Goal: Leave review/rating: Share an evaluation or opinion about a product, service, or content

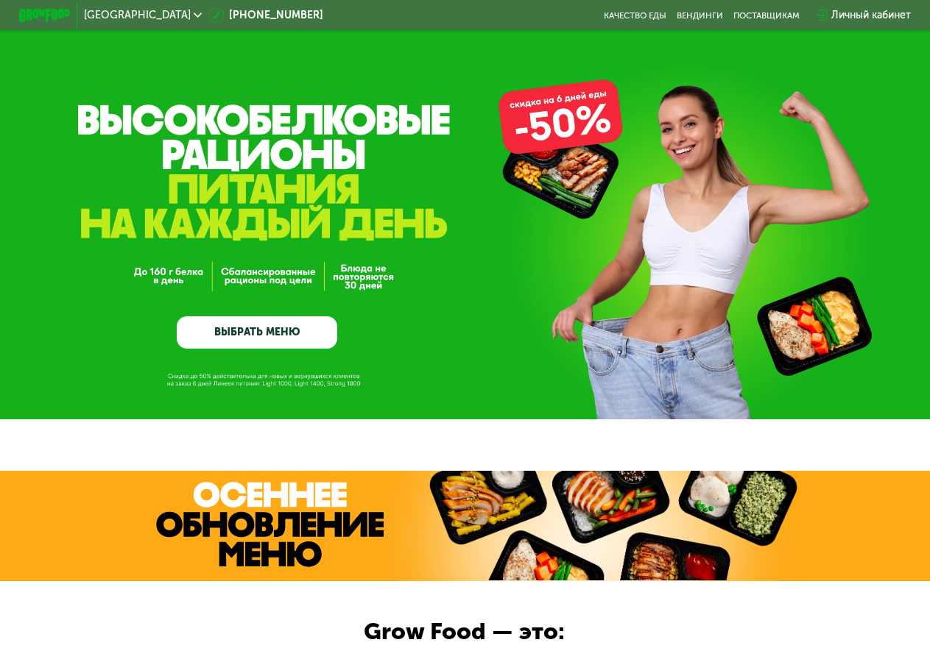
click at [877, 21] on div "Личный кабинет" at bounding box center [870, 14] width 79 height 15
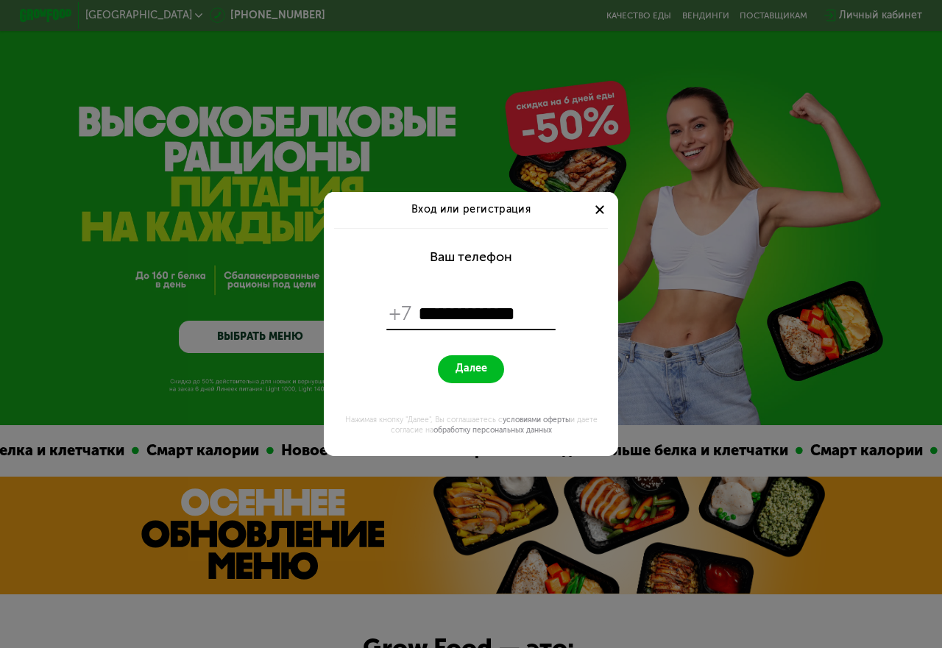
type input "**********"
click at [480, 370] on span "Далее" at bounding box center [472, 369] width 32 height 13
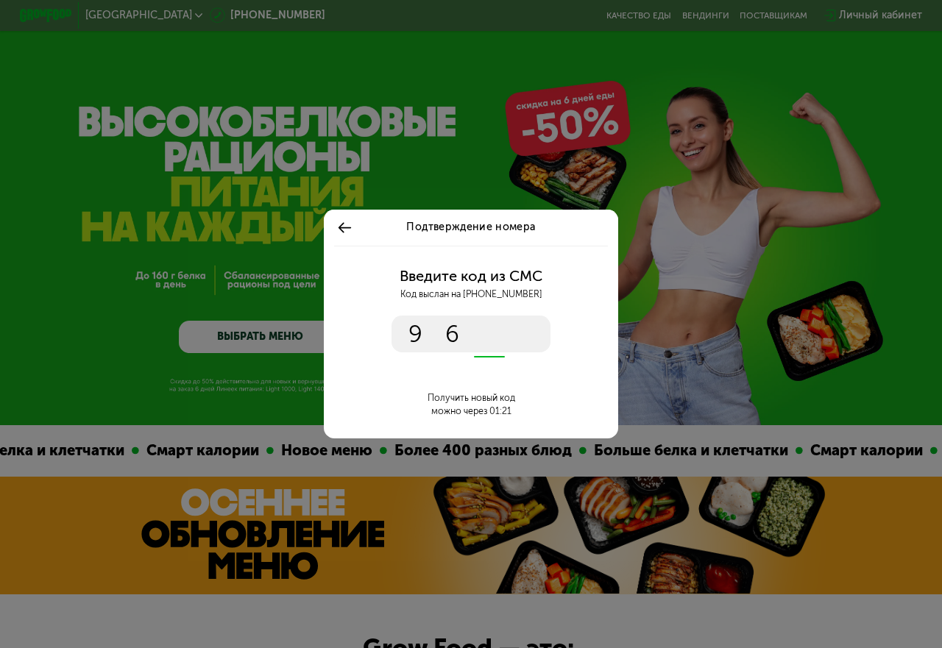
type input "****"
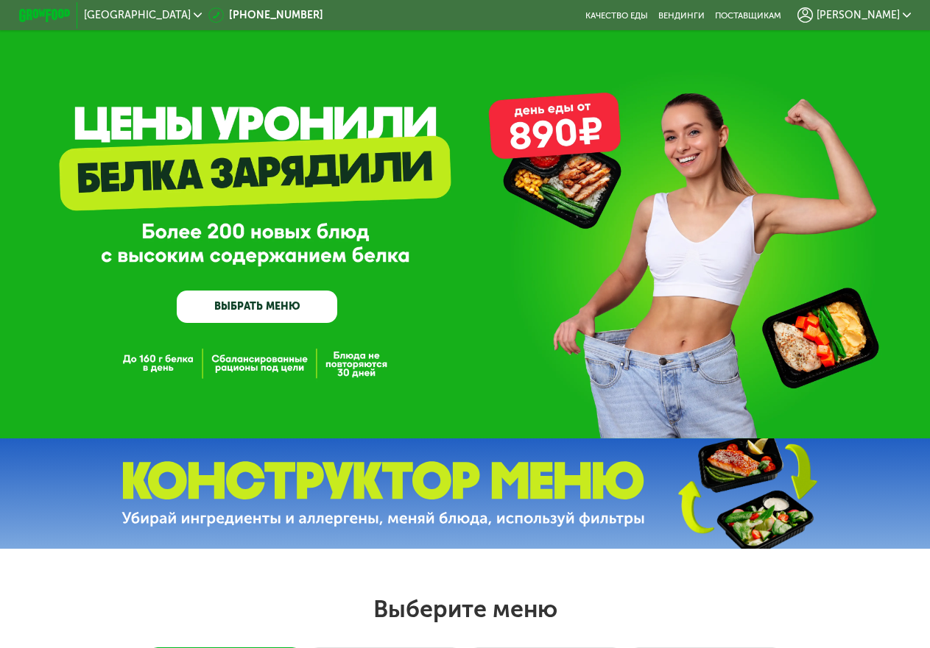
click at [877, 10] on span "[PERSON_NAME]" at bounding box center [857, 15] width 83 height 10
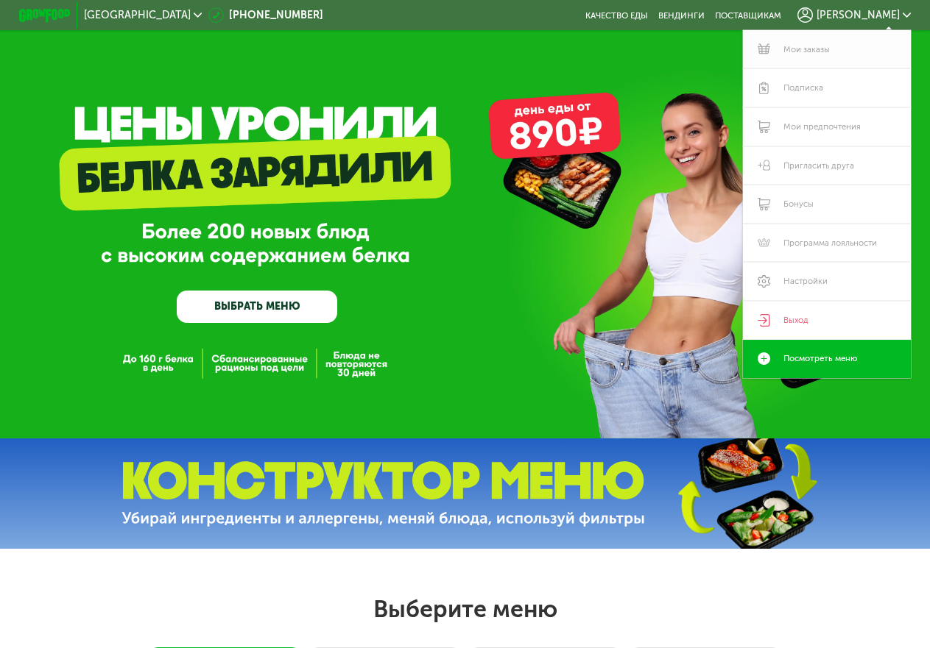
click at [815, 57] on link "Мои заказы" at bounding box center [827, 49] width 168 height 39
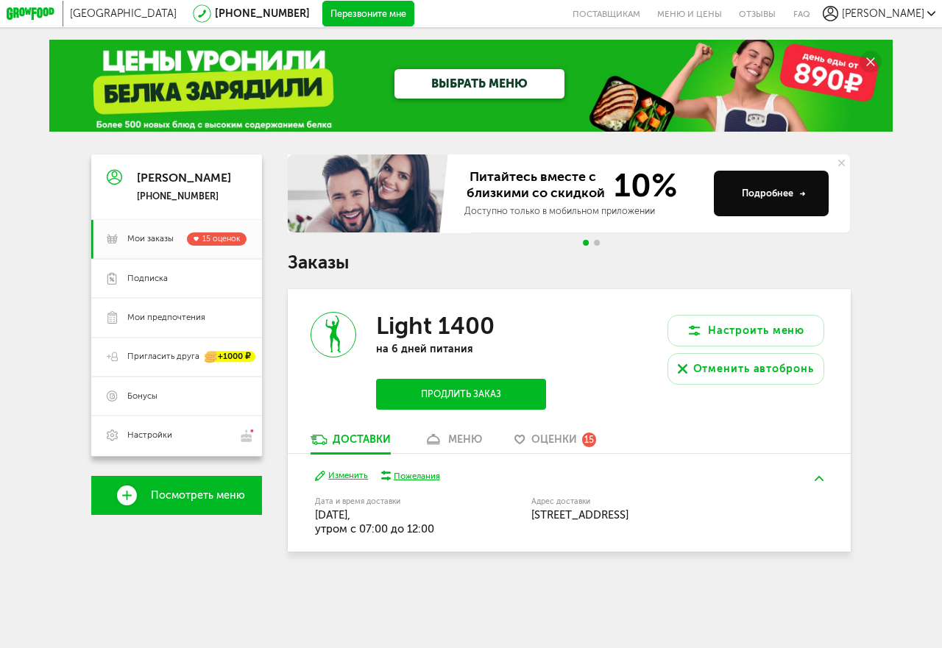
click at [471, 442] on div "меню" at bounding box center [465, 440] width 34 height 13
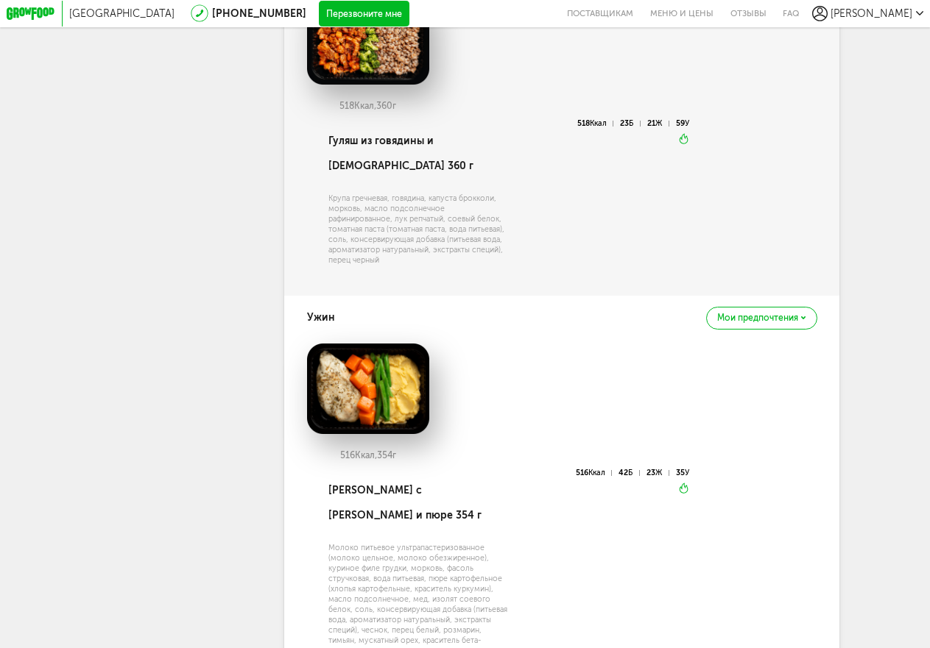
scroll to position [952, 0]
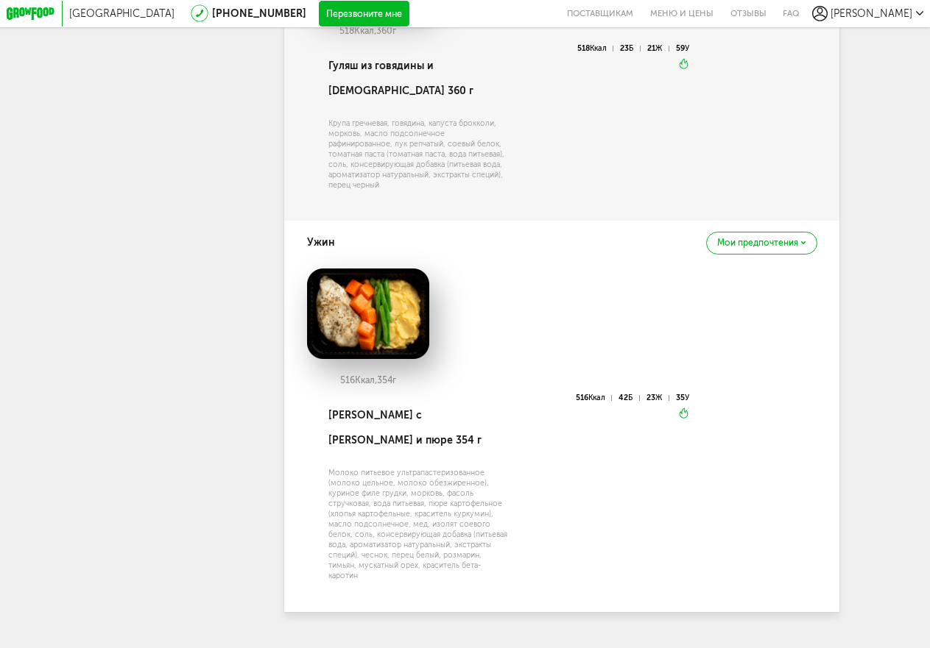
click at [756, 232] on div "Мои предпочтения" at bounding box center [761, 243] width 110 height 23
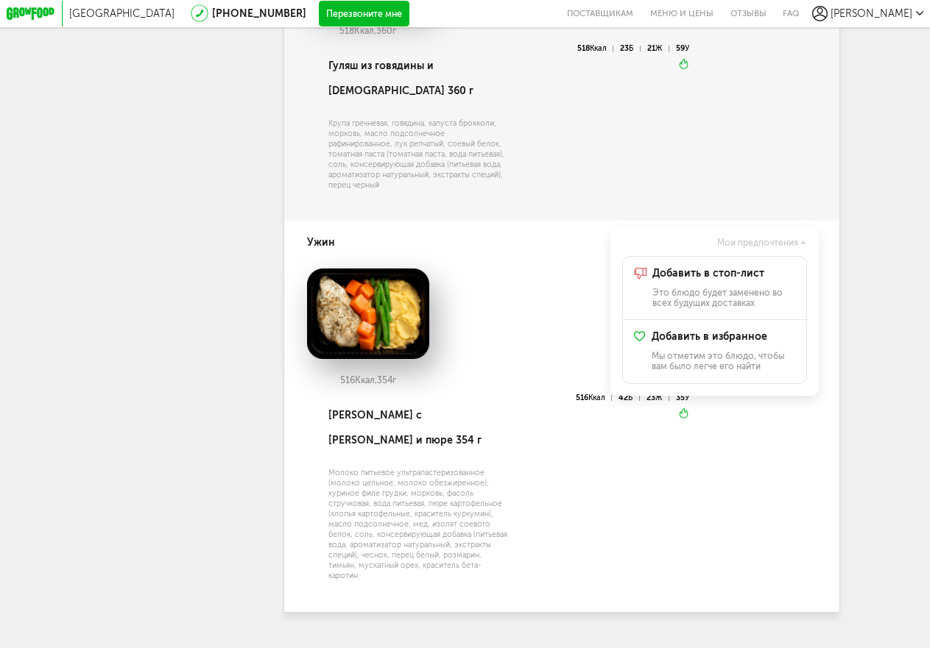
click at [532, 273] on div "516 Ккал, 354 г" at bounding box center [562, 331] width 510 height 125
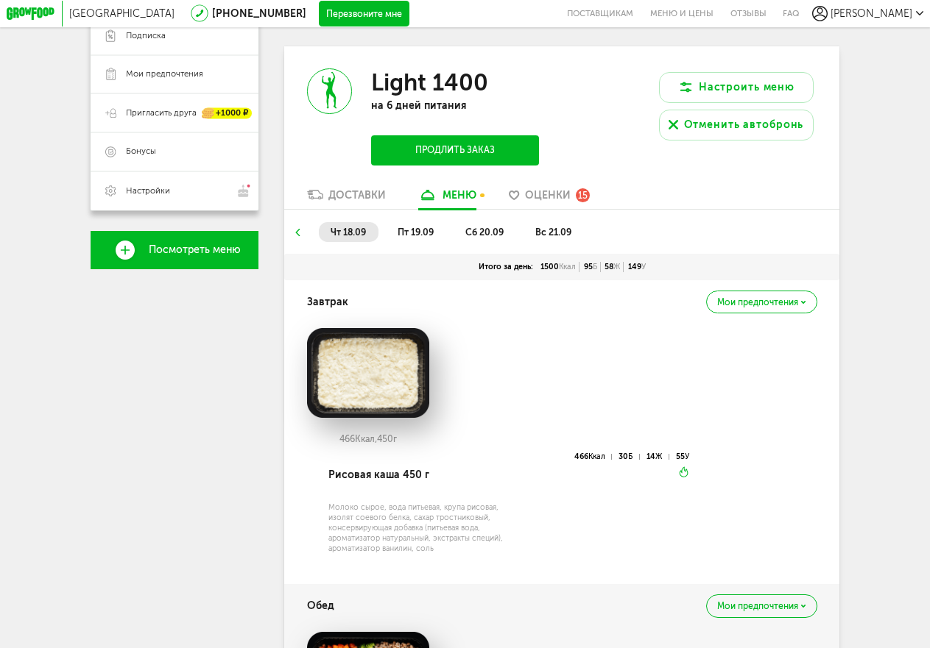
scroll to position [216, 0]
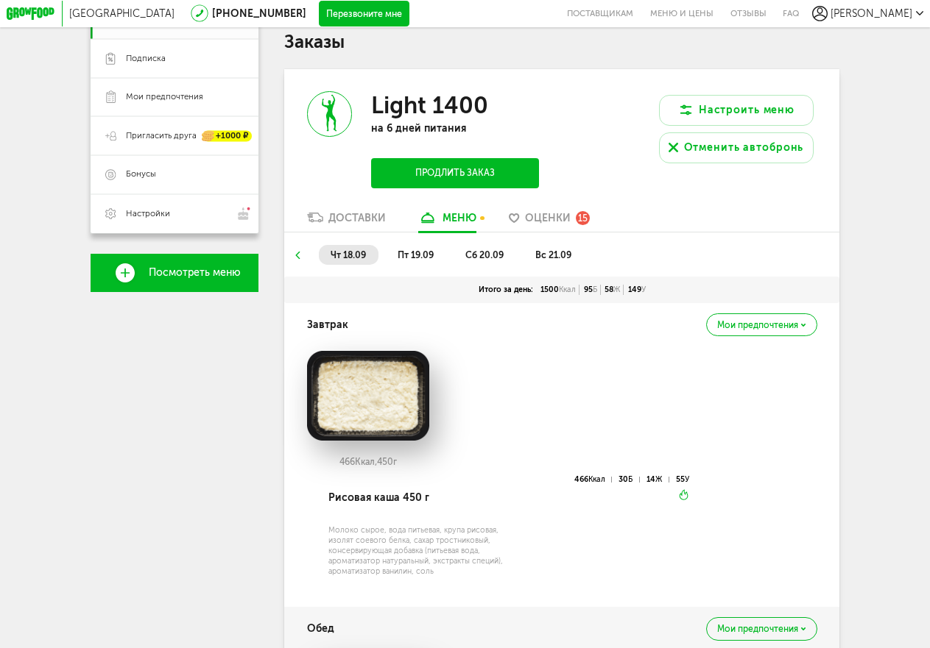
click at [420, 261] on span "пт 19.09" at bounding box center [415, 255] width 36 height 11
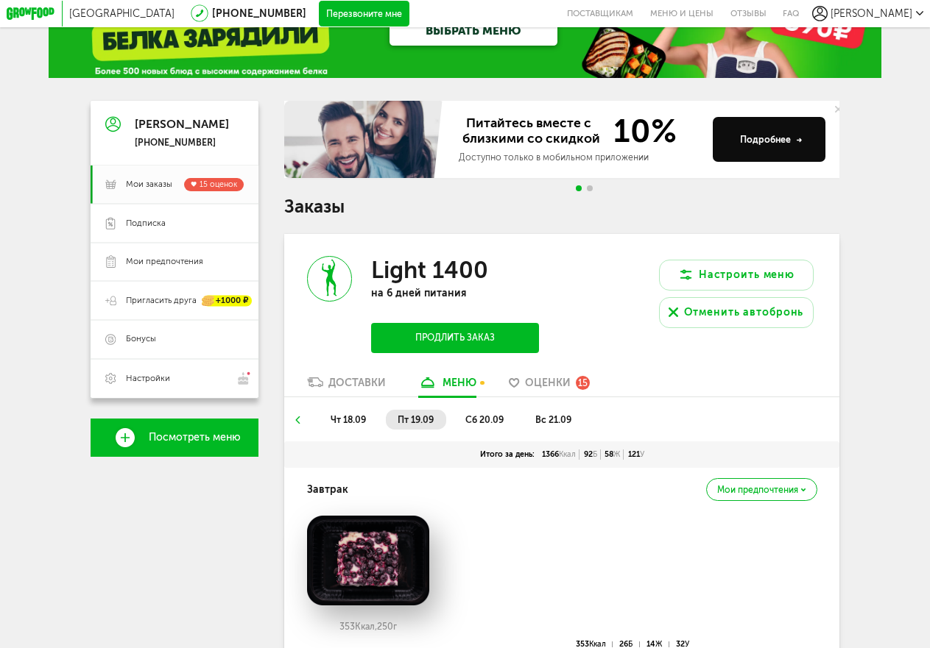
scroll to position [221, 0]
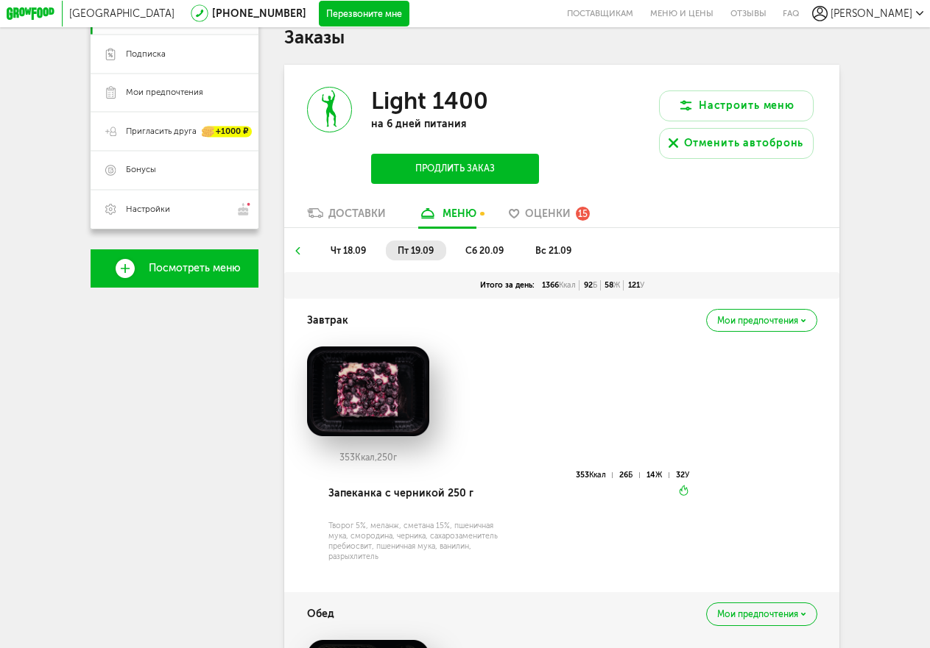
click at [481, 246] on li "сб 20.09" at bounding box center [484, 251] width 63 height 20
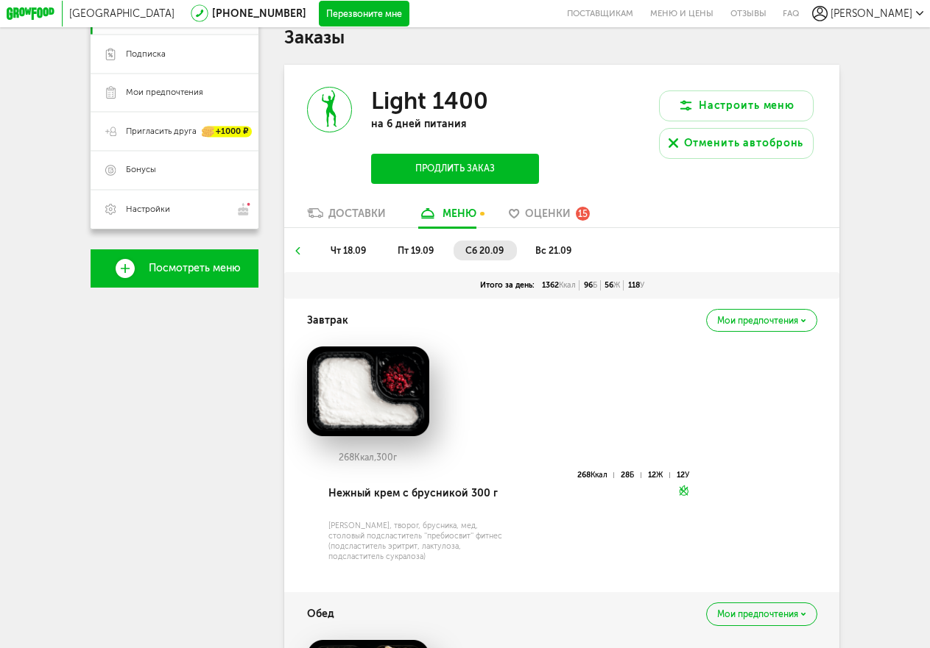
click at [553, 256] on span "вс 21.09" at bounding box center [553, 250] width 36 height 11
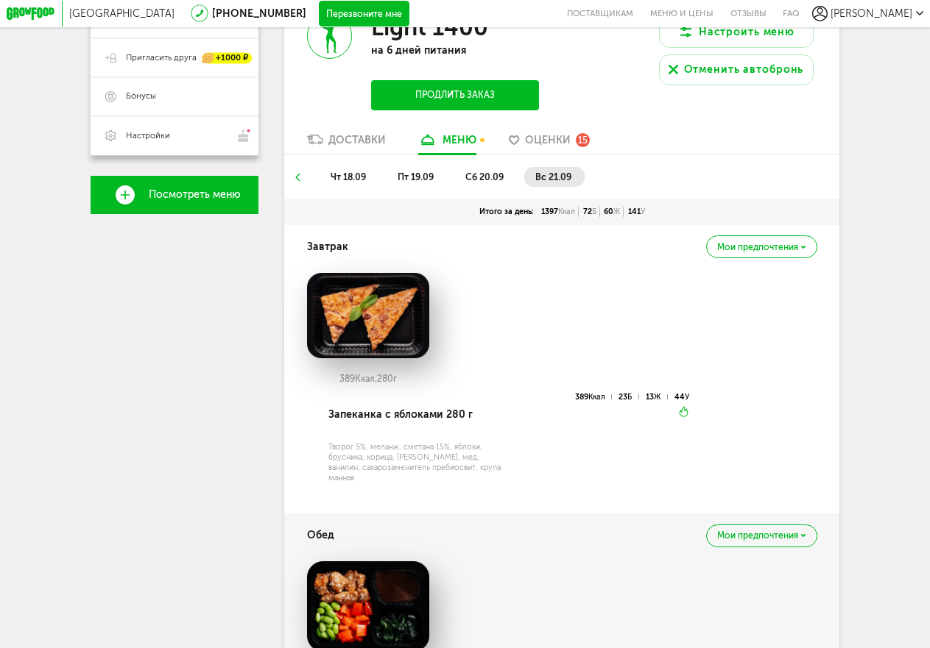
scroll to position [190, 0]
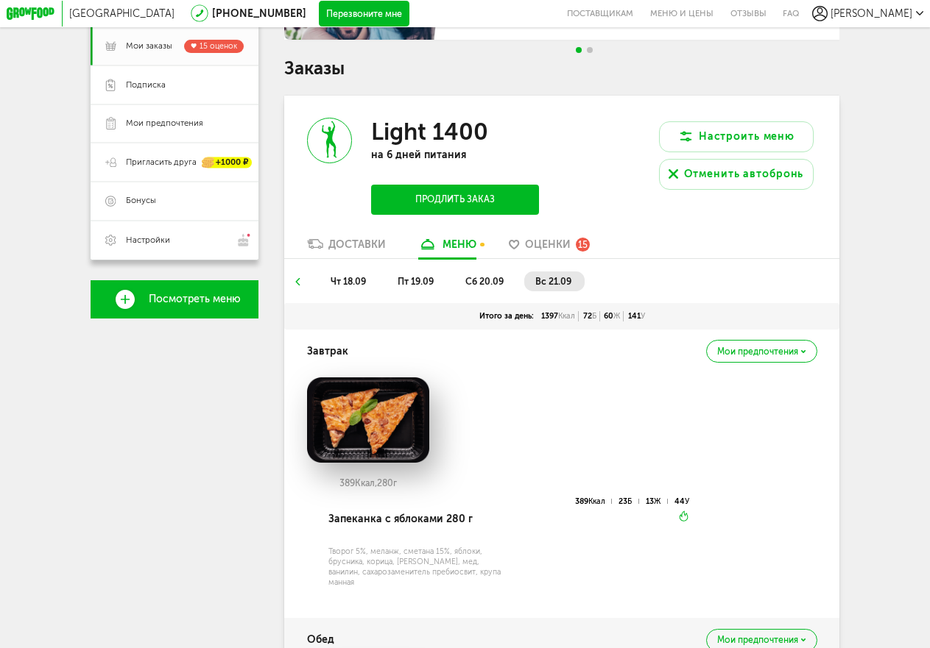
click at [548, 251] on span "Оценки" at bounding box center [548, 244] width 46 height 13
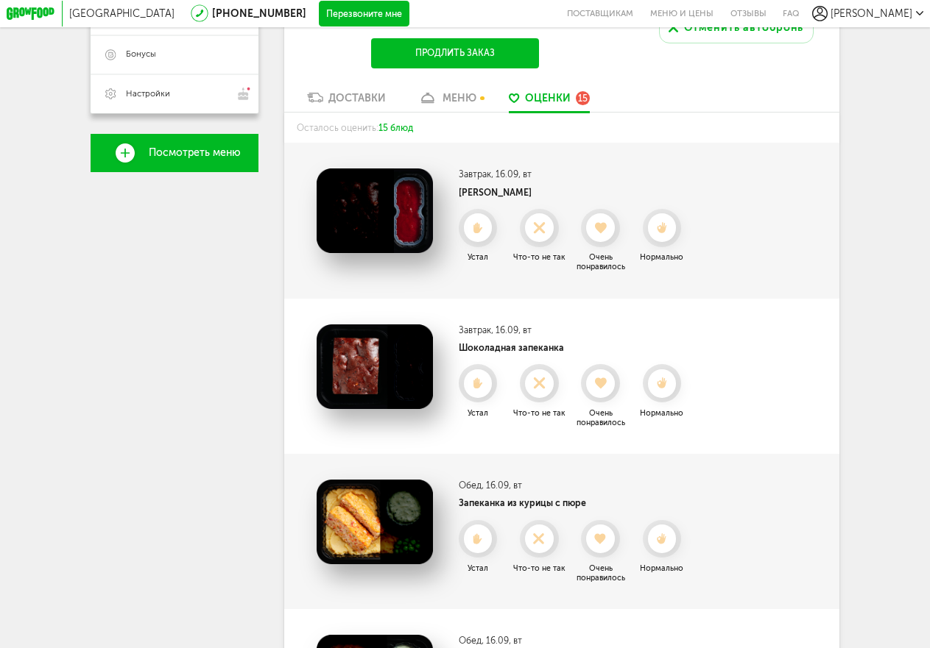
scroll to position [337, 0]
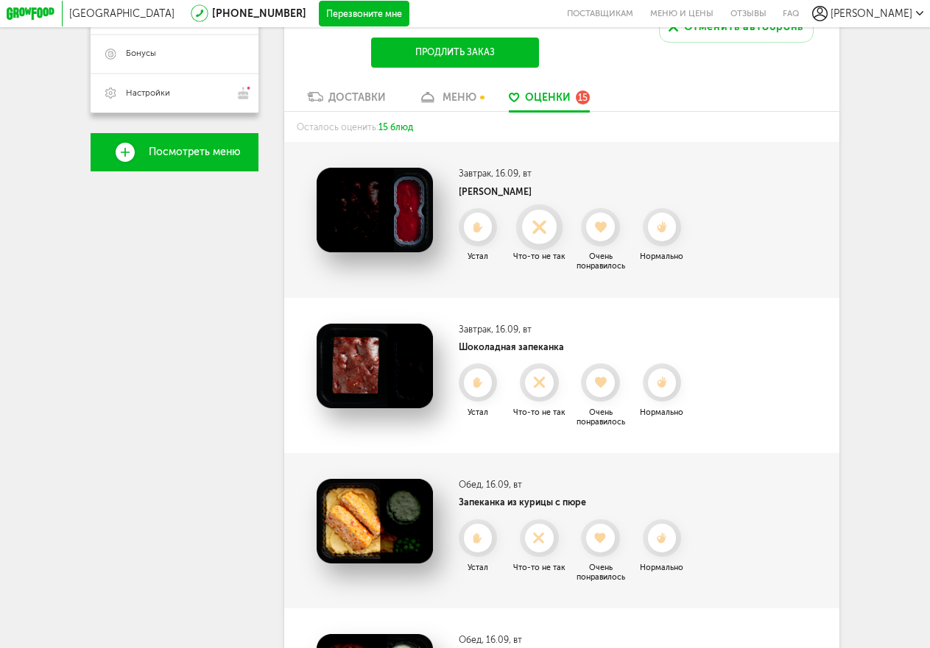
click at [548, 230] on icon at bounding box center [539, 227] width 35 height 14
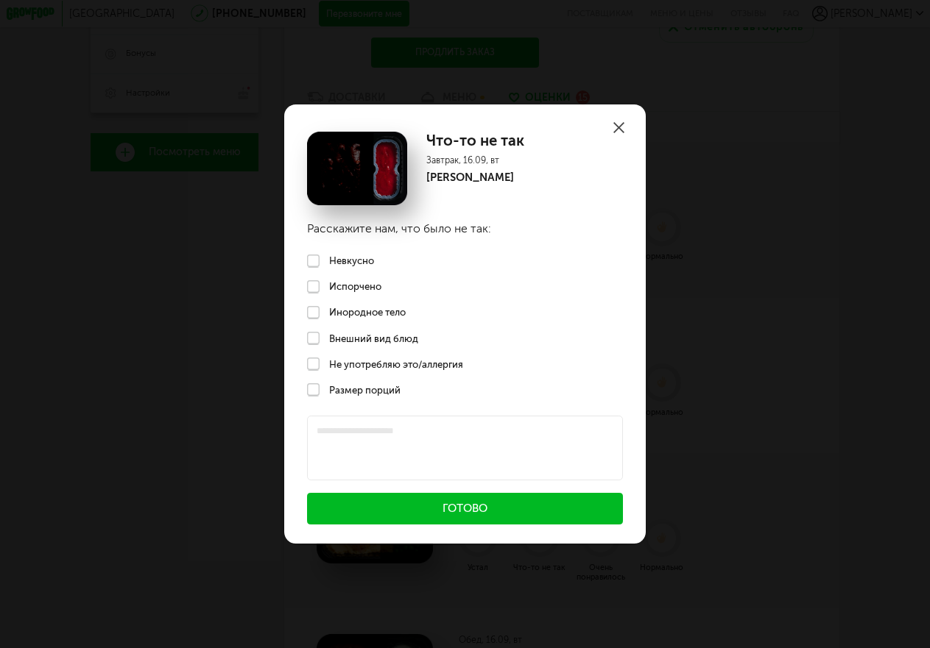
click at [613, 122] on icon at bounding box center [618, 127] width 11 height 11
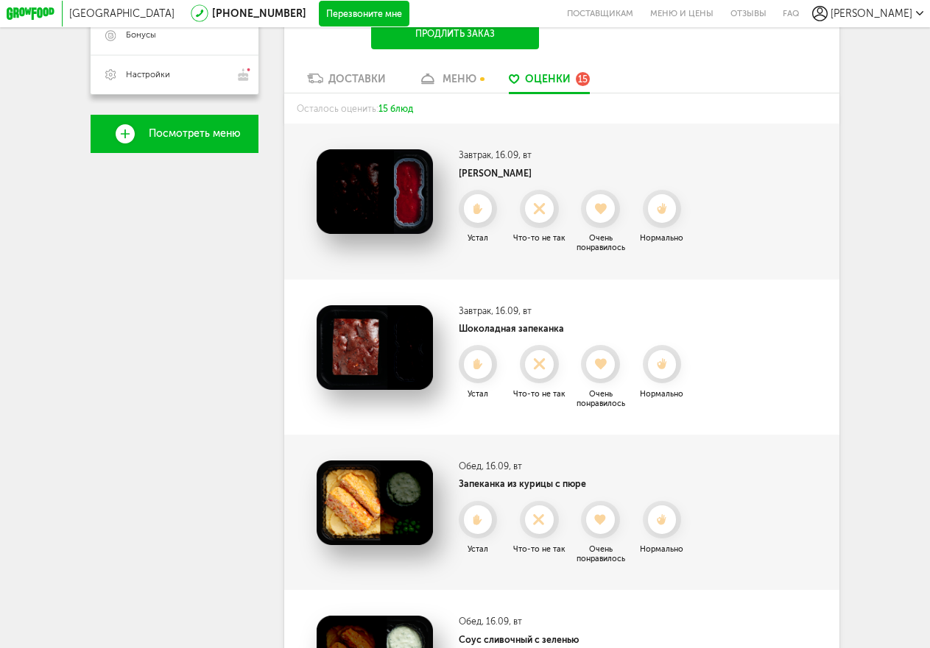
scroll to position [429, 0]
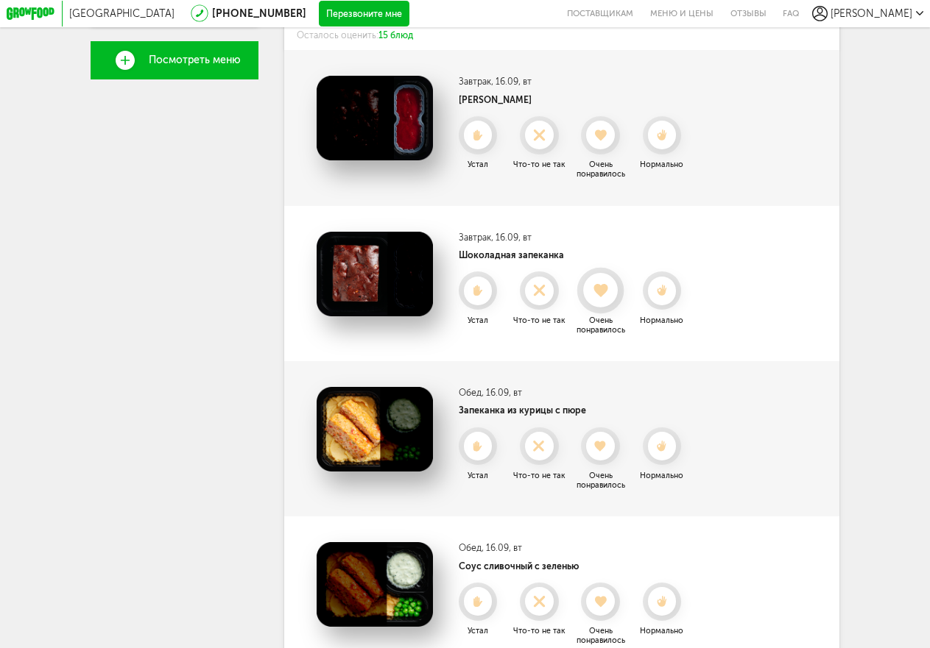
click at [606, 289] on div at bounding box center [600, 291] width 35 height 35
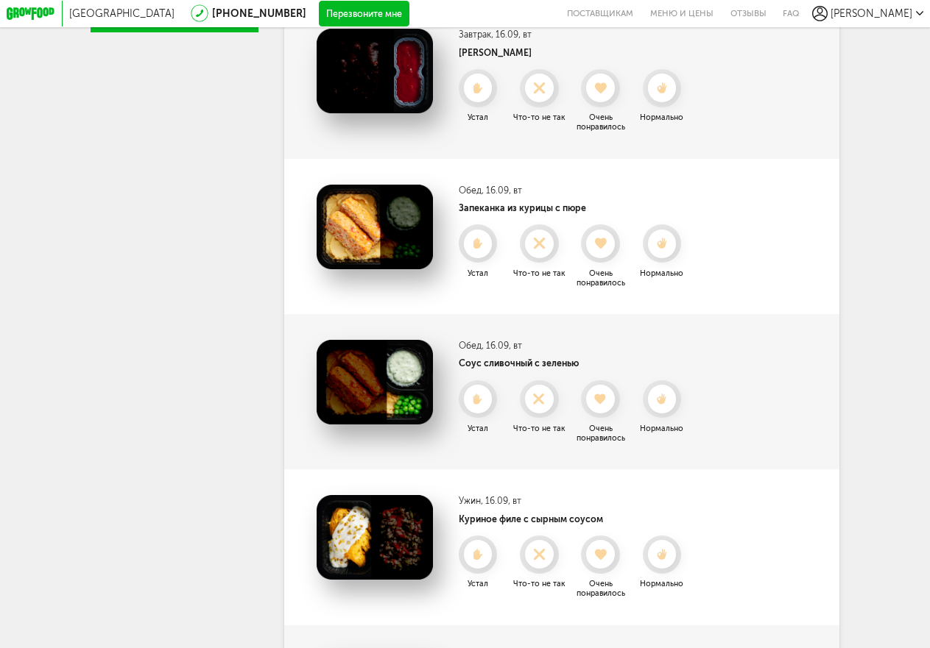
scroll to position [503, 0]
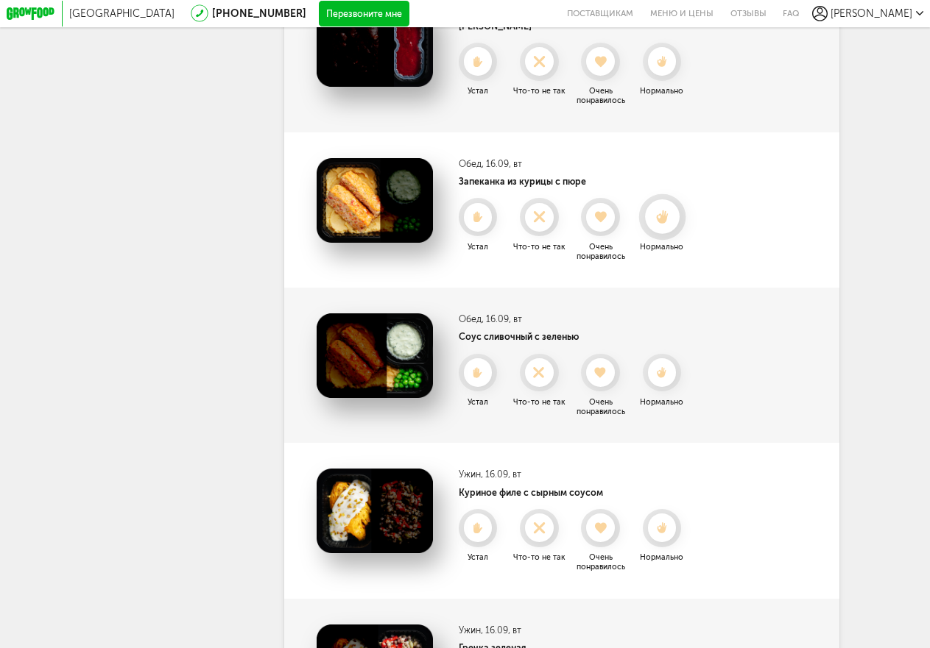
click at [667, 225] on icon at bounding box center [662, 218] width 35 height 14
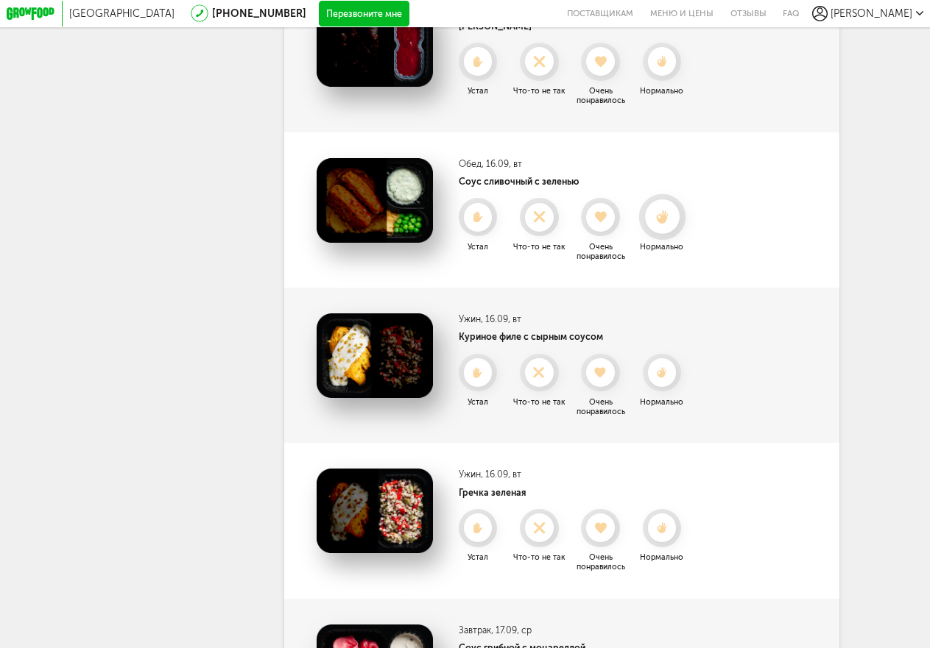
click at [658, 225] on icon at bounding box center [662, 218] width 35 height 14
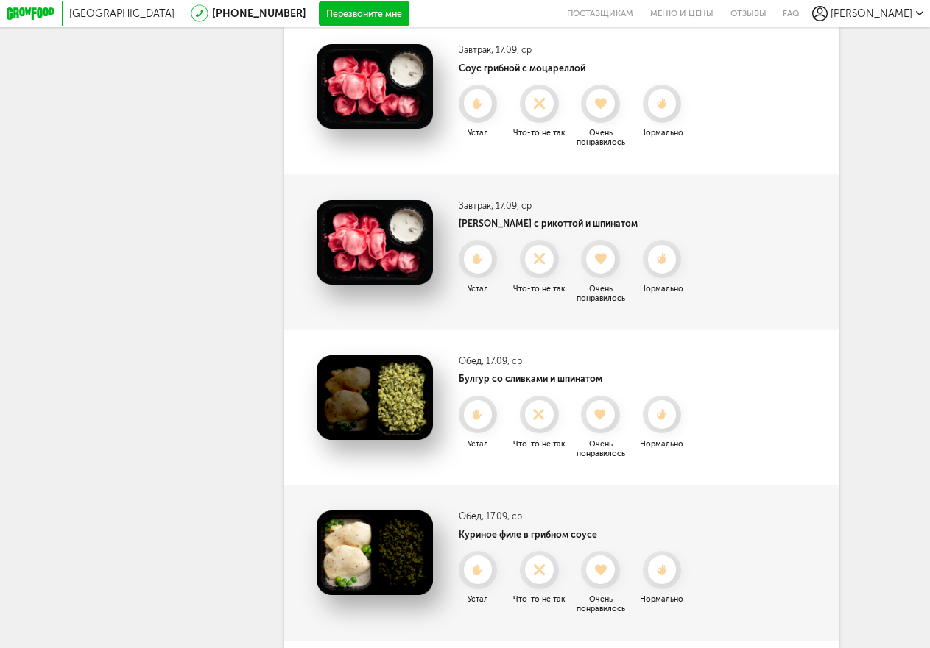
scroll to position [944, 0]
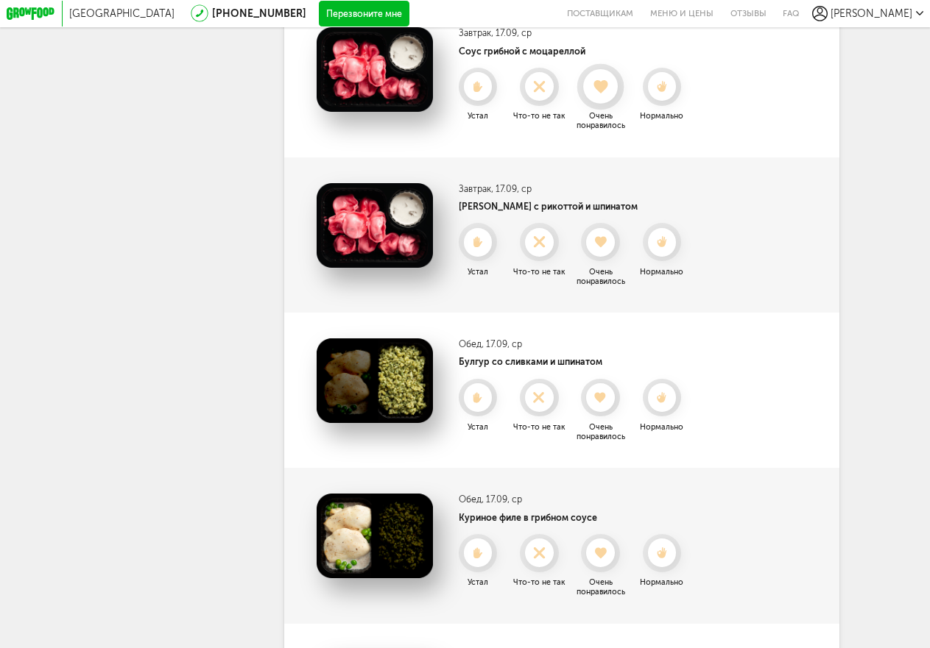
click at [607, 93] on icon at bounding box center [600, 86] width 35 height 14
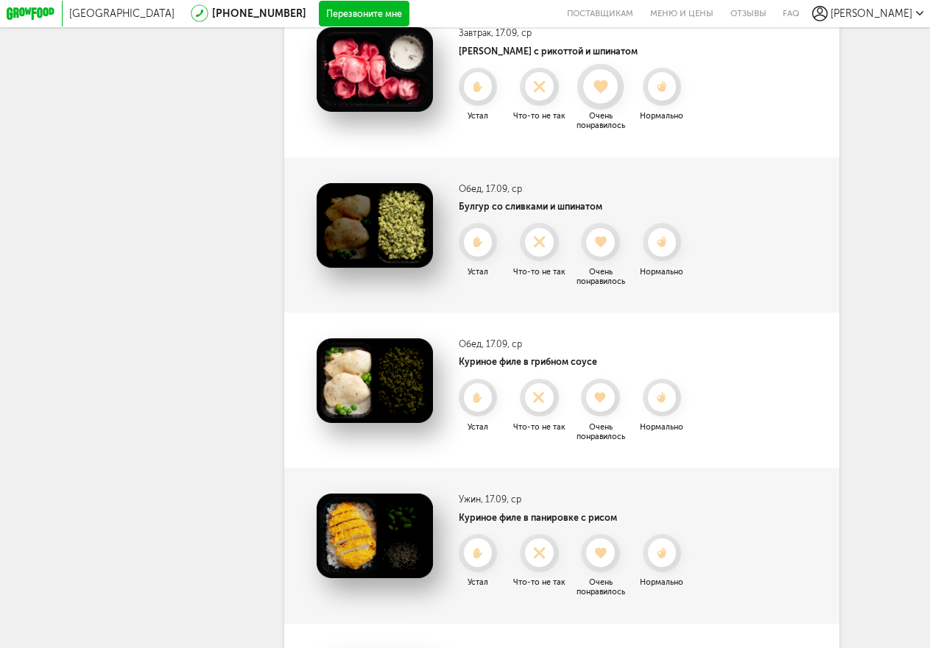
click at [604, 93] on icon at bounding box center [600, 86] width 35 height 14
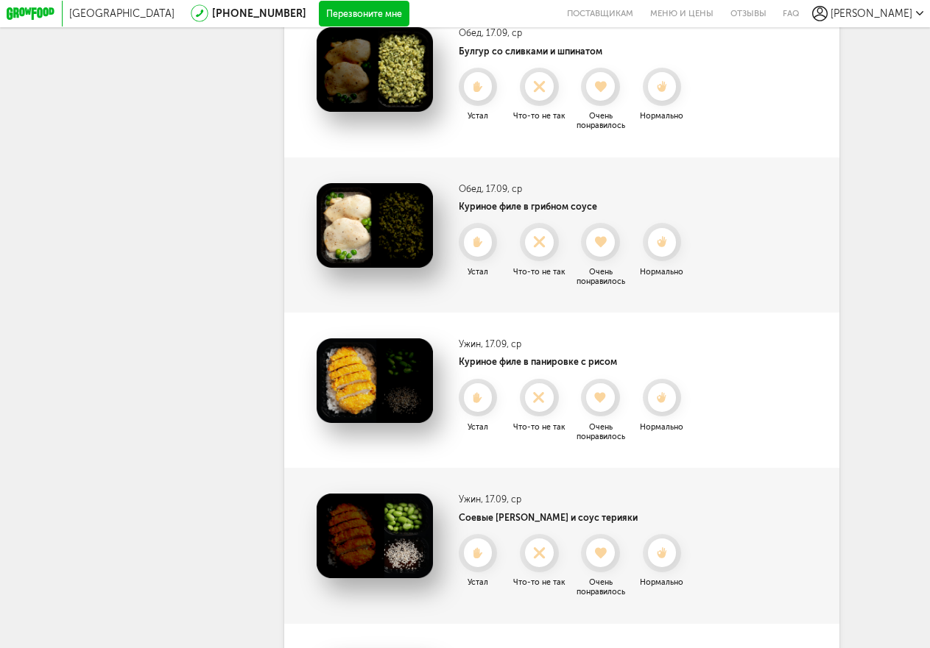
click at [604, 93] on icon at bounding box center [600, 87] width 29 height 12
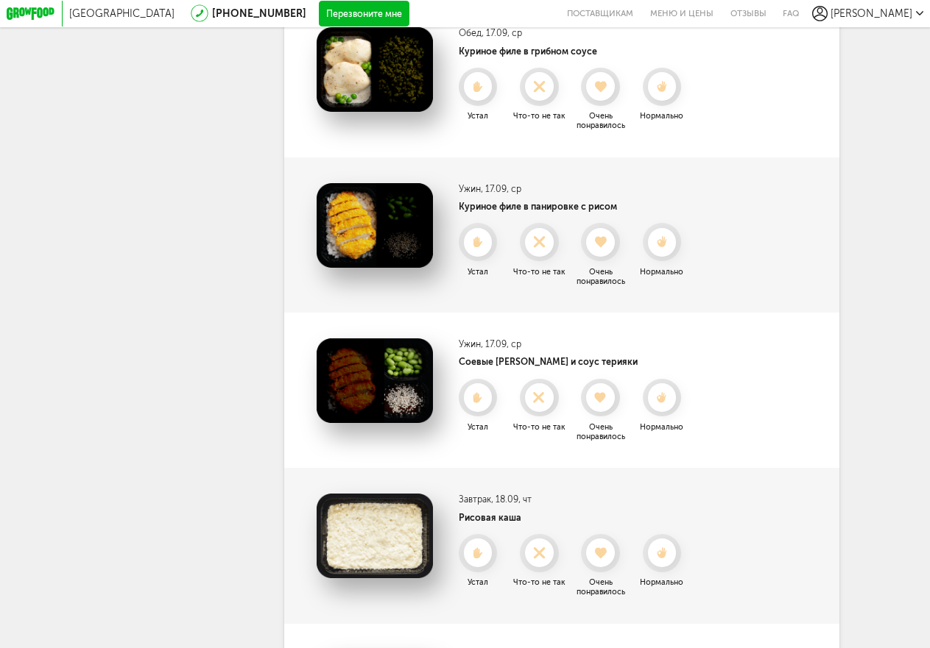
click at [604, 93] on icon at bounding box center [600, 87] width 29 height 12
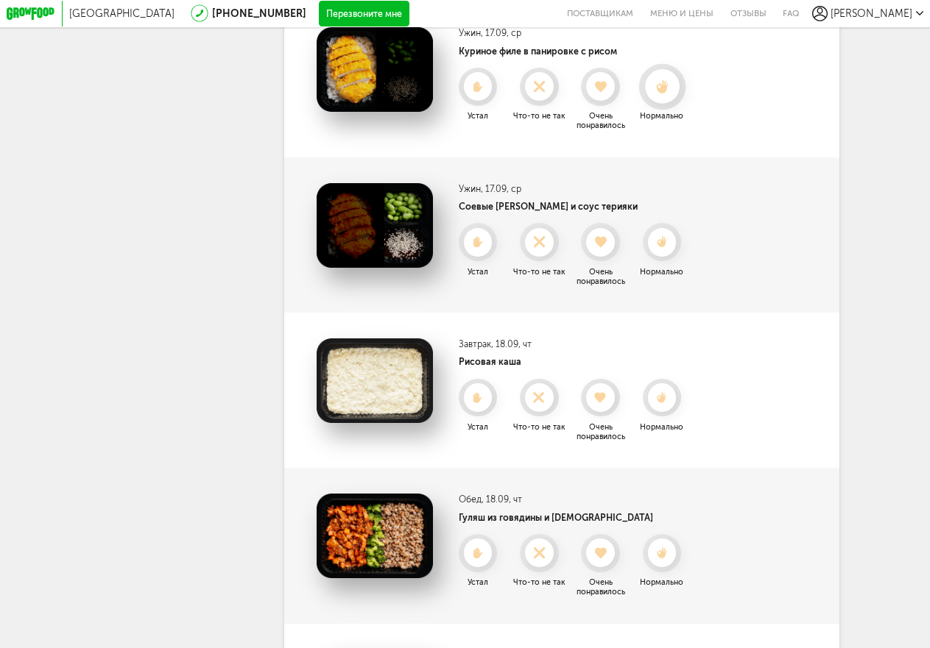
click at [670, 105] on div at bounding box center [662, 87] width 35 height 35
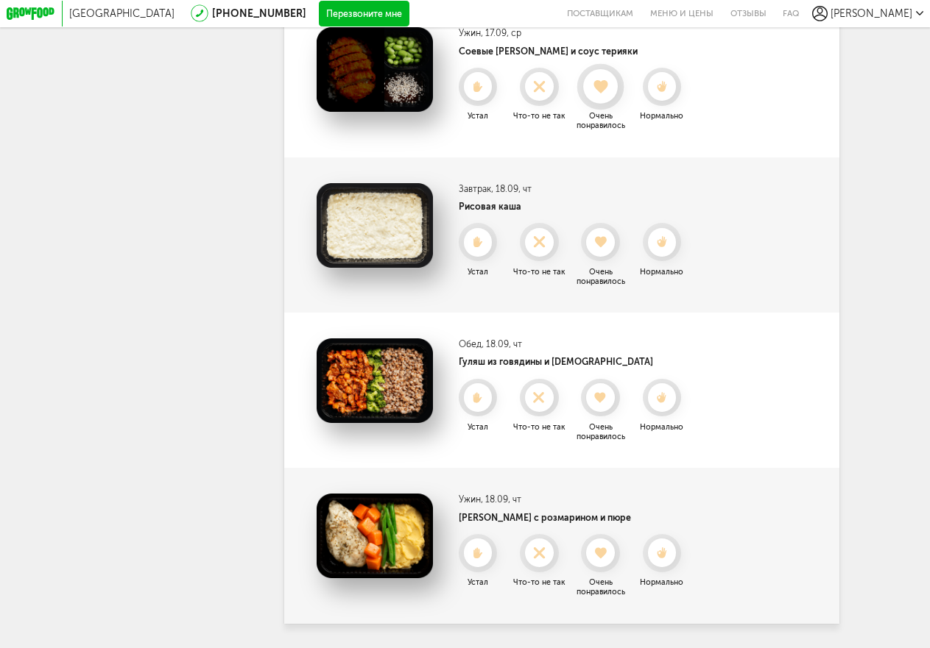
click at [594, 93] on icon at bounding box center [600, 86] width 35 height 14
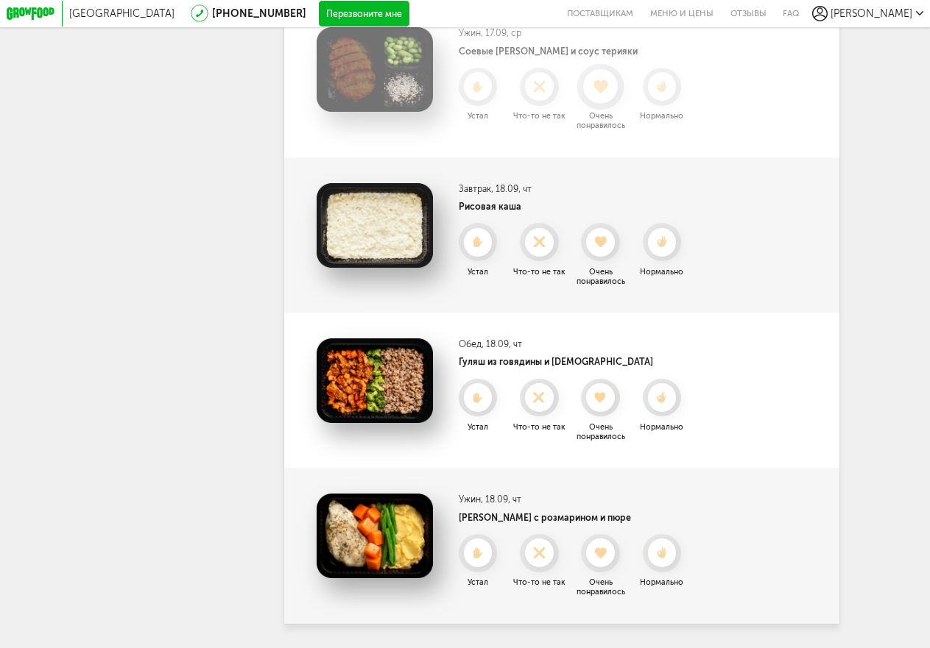
scroll to position [849, 0]
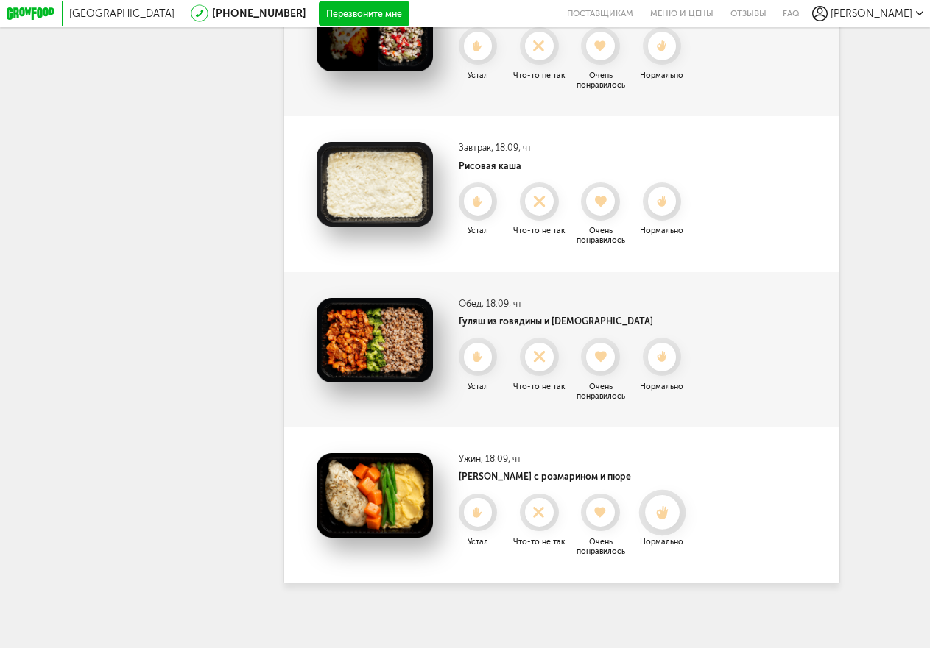
click at [673, 523] on div at bounding box center [662, 512] width 35 height 35
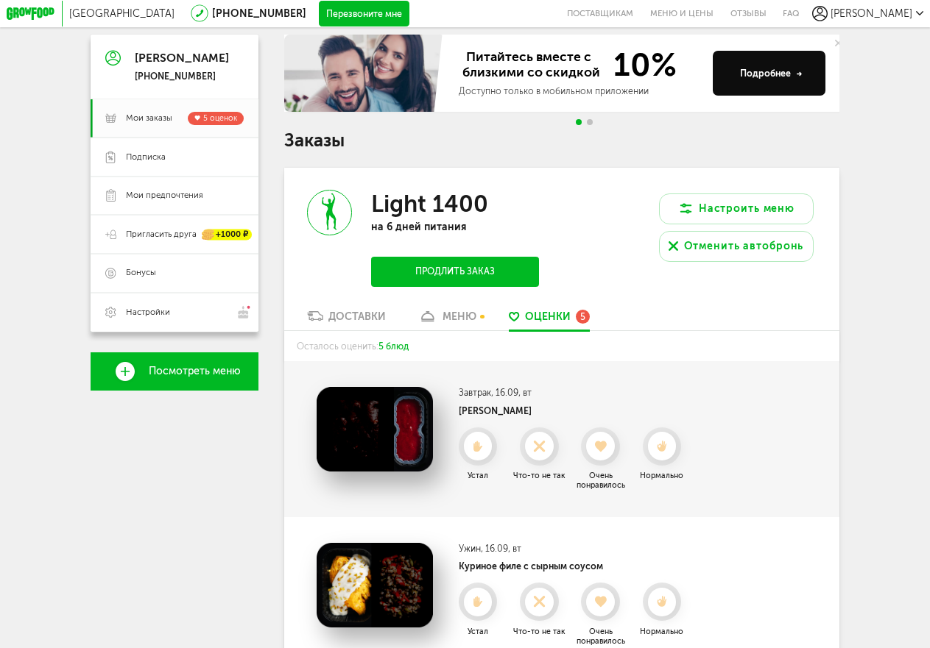
scroll to position [0, 0]
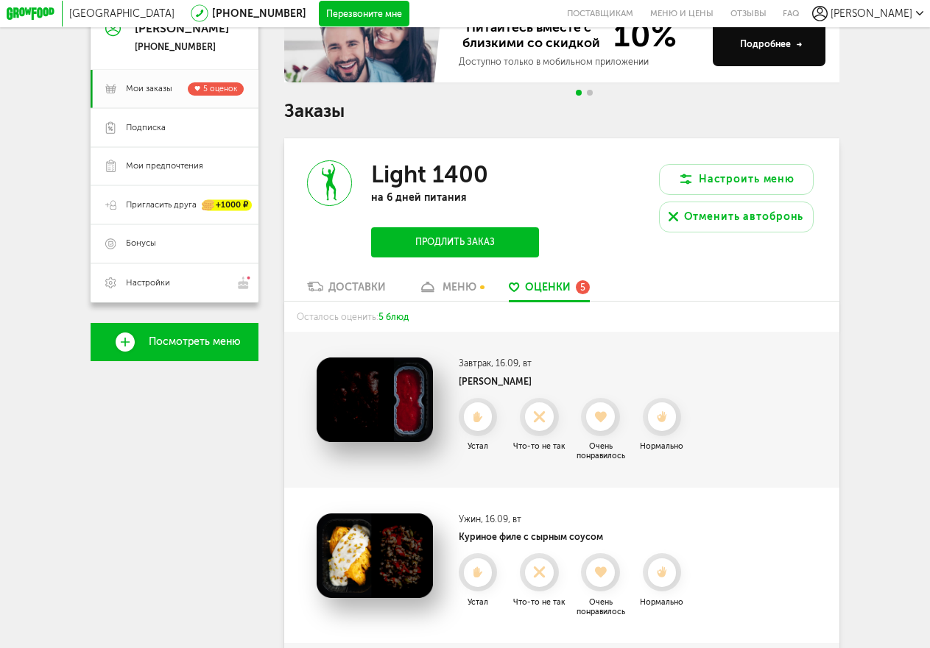
click at [436, 293] on icon at bounding box center [427, 287] width 19 height 11
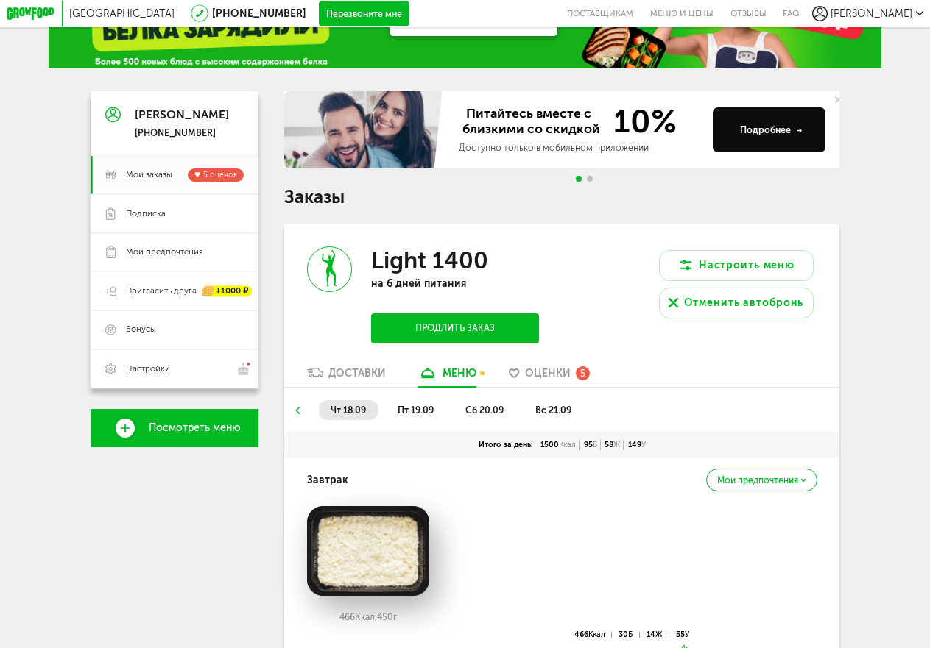
scroll to position [147, 0]
